Goal: Transaction & Acquisition: Purchase product/service

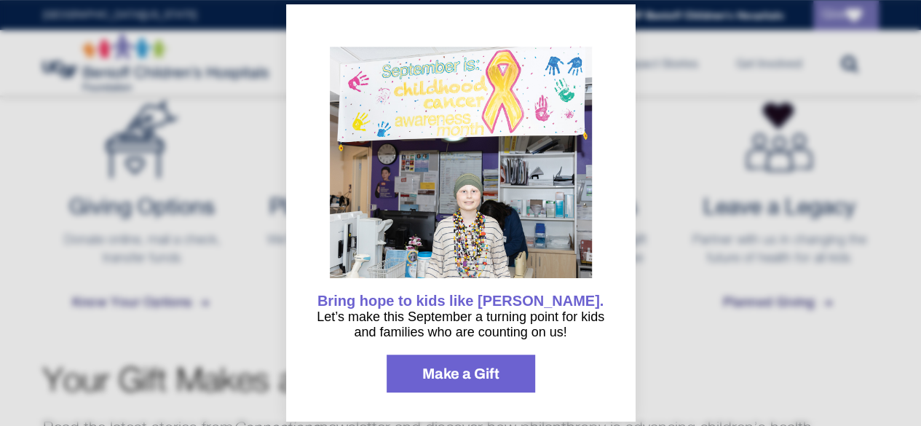
scroll to position [641, 0]
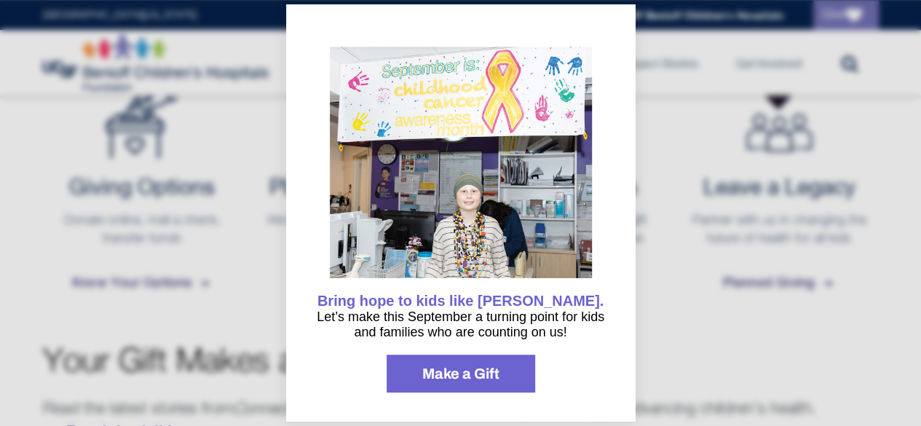
click at [506, 377] on link "Make a Gift" at bounding box center [461, 374] width 149 height 38
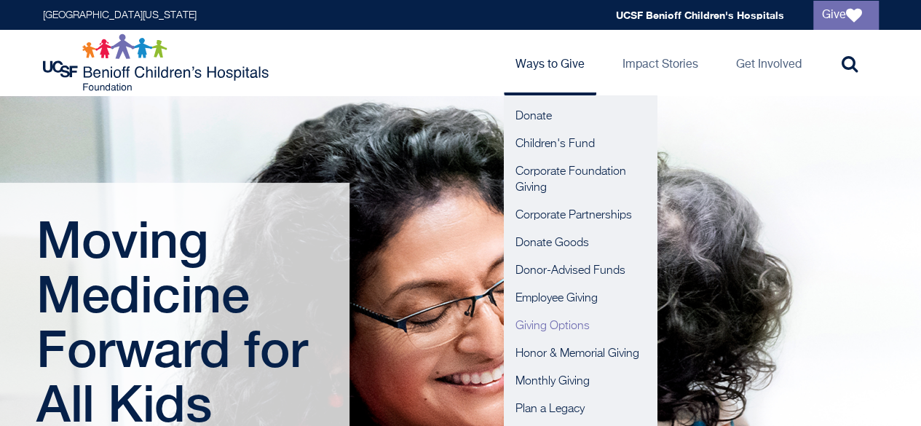
click at [536, 326] on link "Giving Options" at bounding box center [580, 326] width 153 height 28
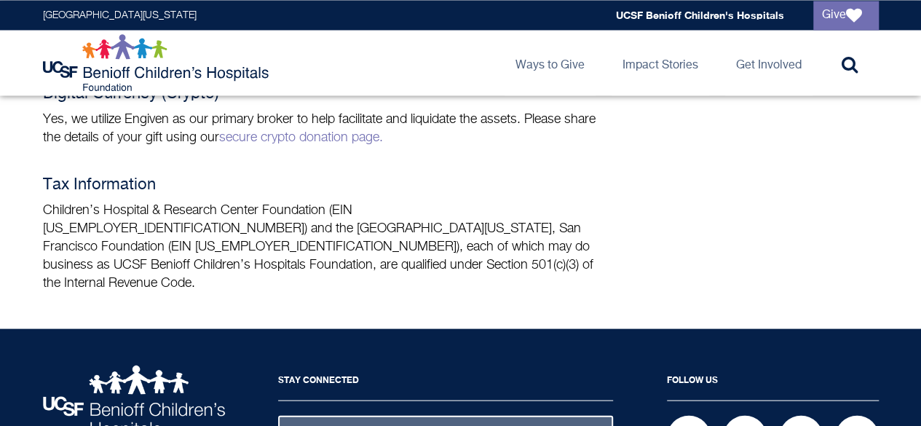
scroll to position [1359, 0]
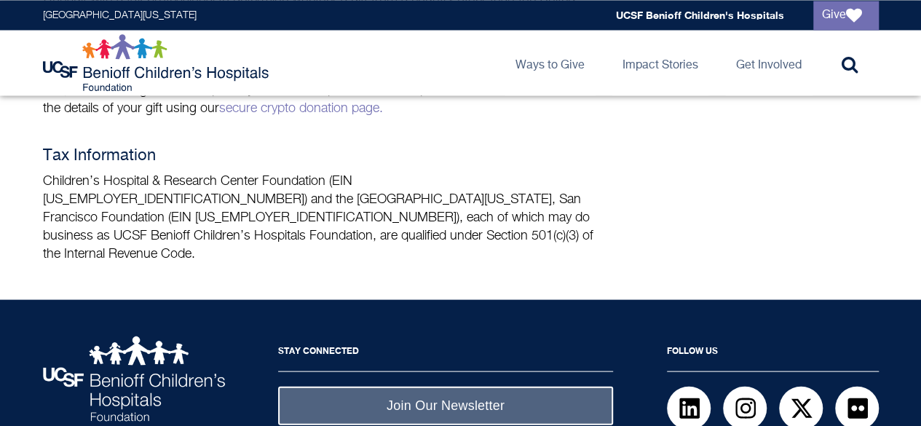
click at [441, 393] on div "Stay Connected Join Our Newsletter Follow Us LinkedIn Instagram Twitter flickr …" at bounding box center [461, 427] width 862 height 182
